Goal: Transaction & Acquisition: Subscribe to service/newsletter

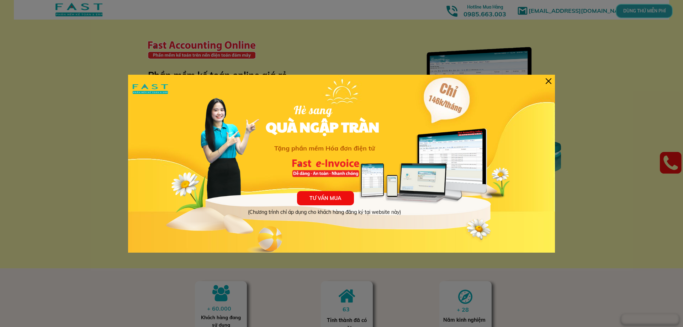
click at [547, 78] on div at bounding box center [549, 81] width 6 height 6
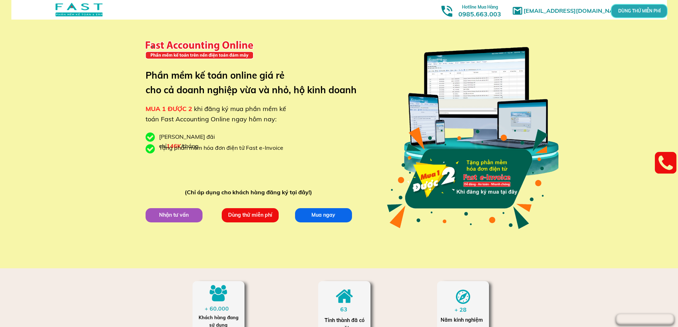
click at [83, 65] on div "marketingfasthn@gmail.com MUA 1 ĐƯỢC 2 khi đăng ký mua phần mềm kế toán Fast Ac…" at bounding box center [339, 134] width 678 height 268
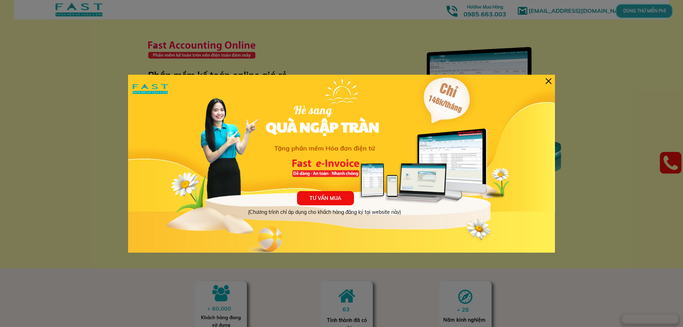
click at [548, 80] on div at bounding box center [549, 81] width 6 height 6
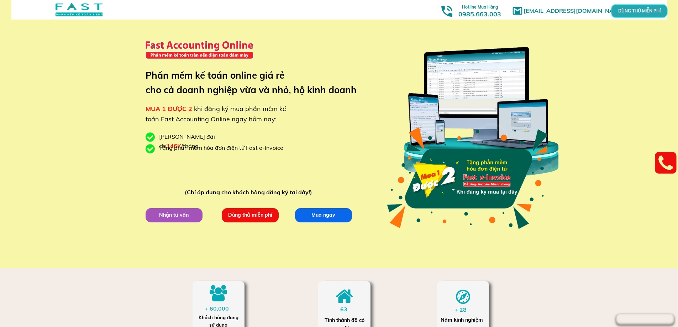
click at [247, 214] on p "Dùng thử miễn phí" at bounding box center [250, 215] width 58 height 15
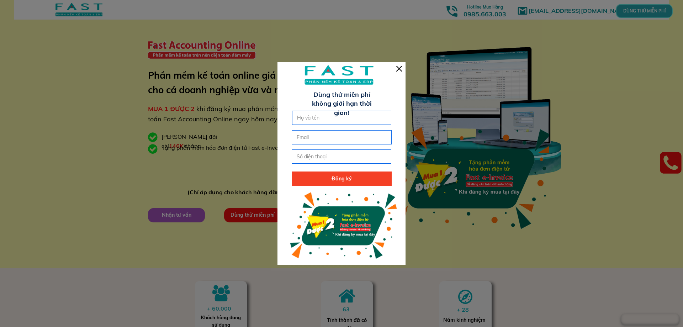
click at [398, 66] on div at bounding box center [399, 69] width 6 height 6
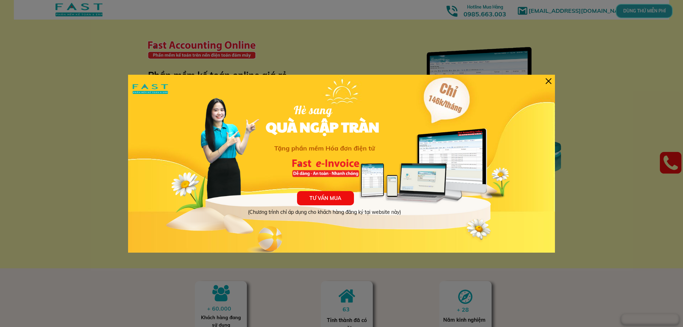
click at [549, 80] on div at bounding box center [549, 81] width 6 height 6
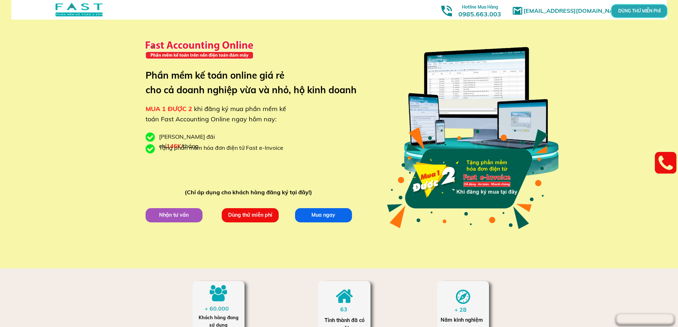
click at [109, 41] on div "[EMAIL_ADDRESS][DOMAIN_NAME] MUA 1 ĐƯỢC 2 khi đăng ký mua phần mềm kế toán Fast…" at bounding box center [339, 134] width 678 height 268
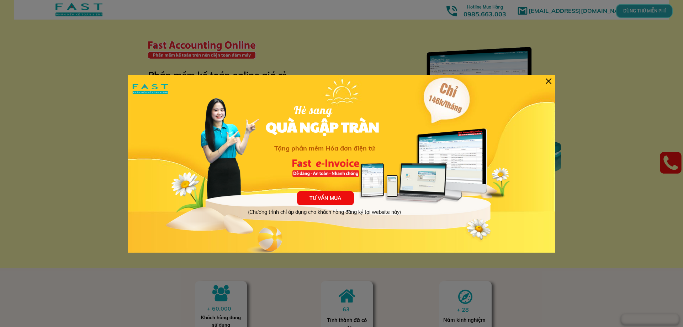
click at [549, 80] on div at bounding box center [549, 81] width 6 height 6
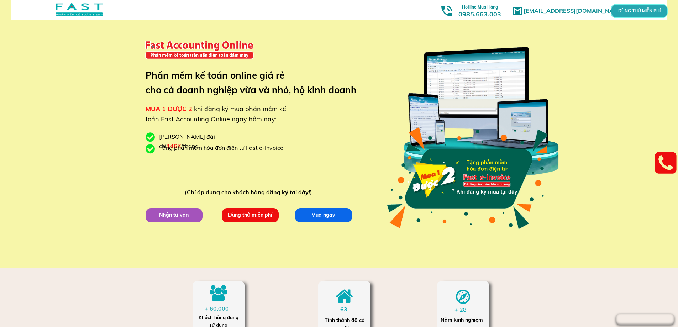
click at [636, 12] on p "DÙNG THỬ MIỄN PHÍ" at bounding box center [639, 11] width 51 height 12
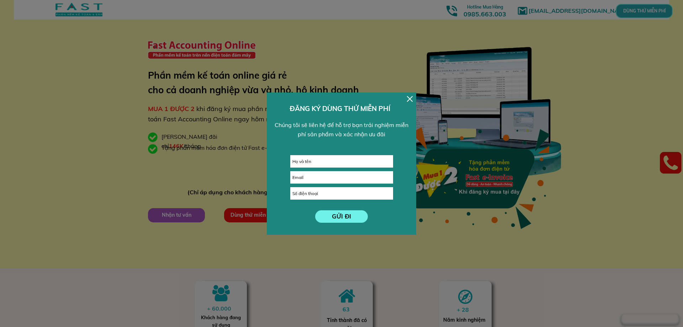
click at [410, 100] on div at bounding box center [410, 99] width 6 height 6
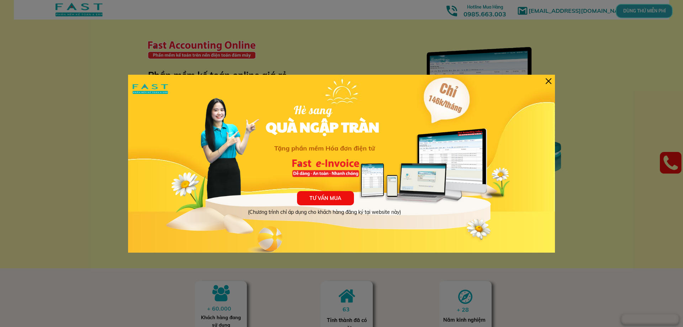
click at [547, 81] on div at bounding box center [549, 81] width 6 height 6
